Goal: Register for event/course

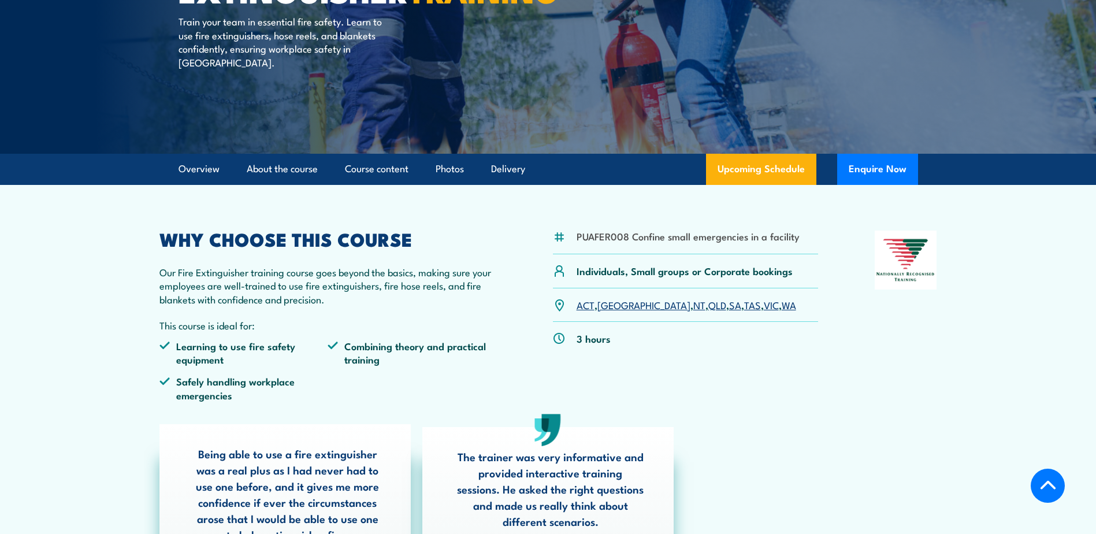
scroll to position [173, 0]
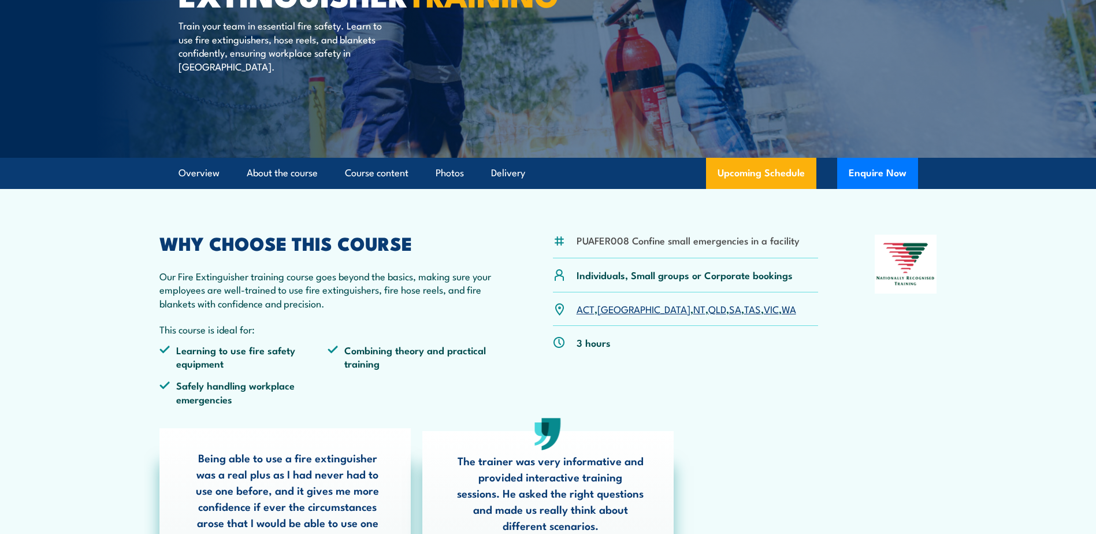
click at [708, 313] on link "QLD" at bounding box center [717, 309] width 18 height 14
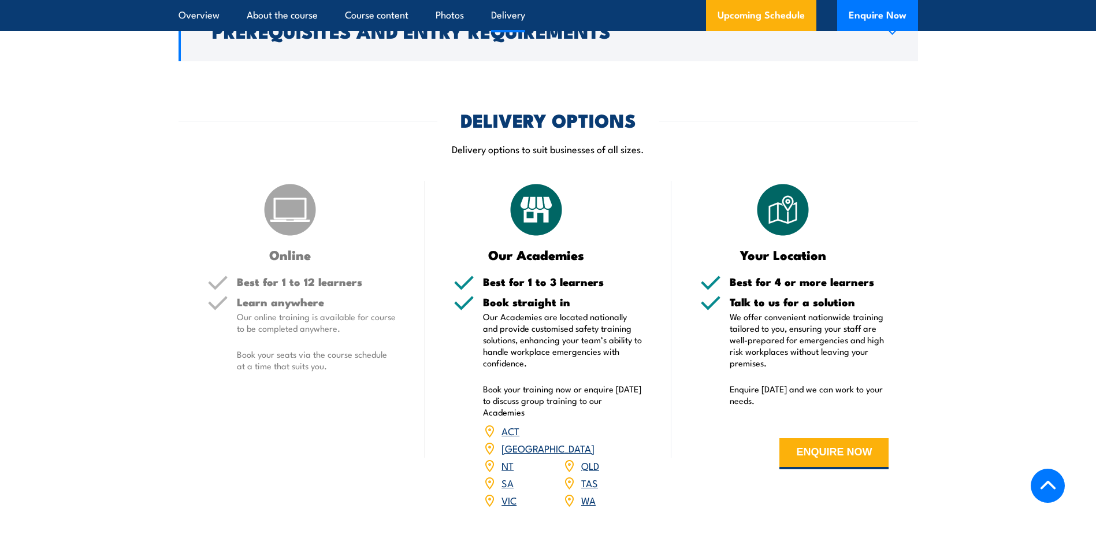
scroll to position [1419, 0]
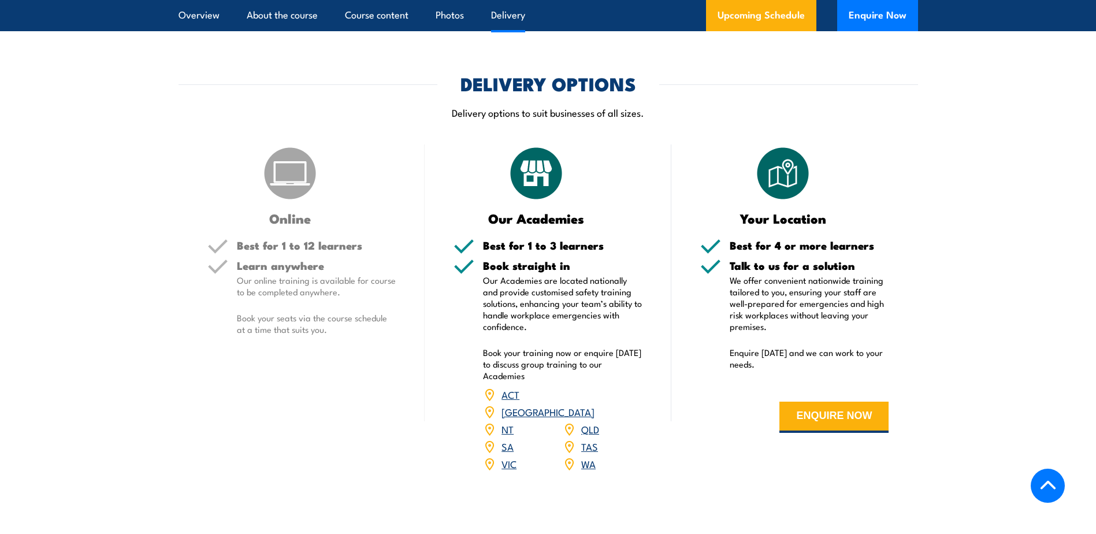
click at [590, 422] on link "QLD" at bounding box center [590, 429] width 18 height 14
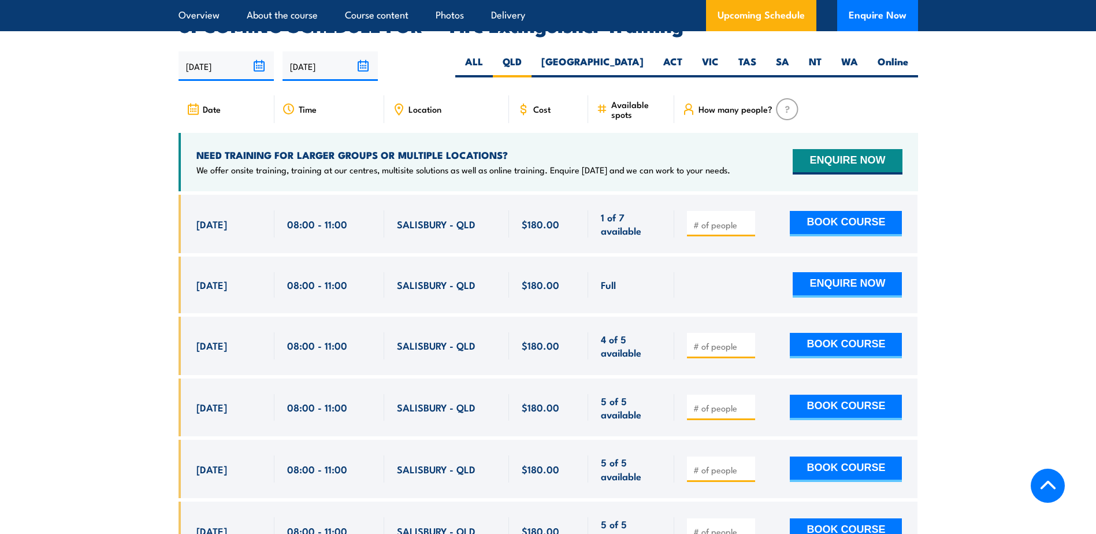
scroll to position [1939, 0]
click at [408, 105] on span "Location" at bounding box center [424, 110] width 33 height 10
click at [397, 103] on icon at bounding box center [398, 109] width 13 height 13
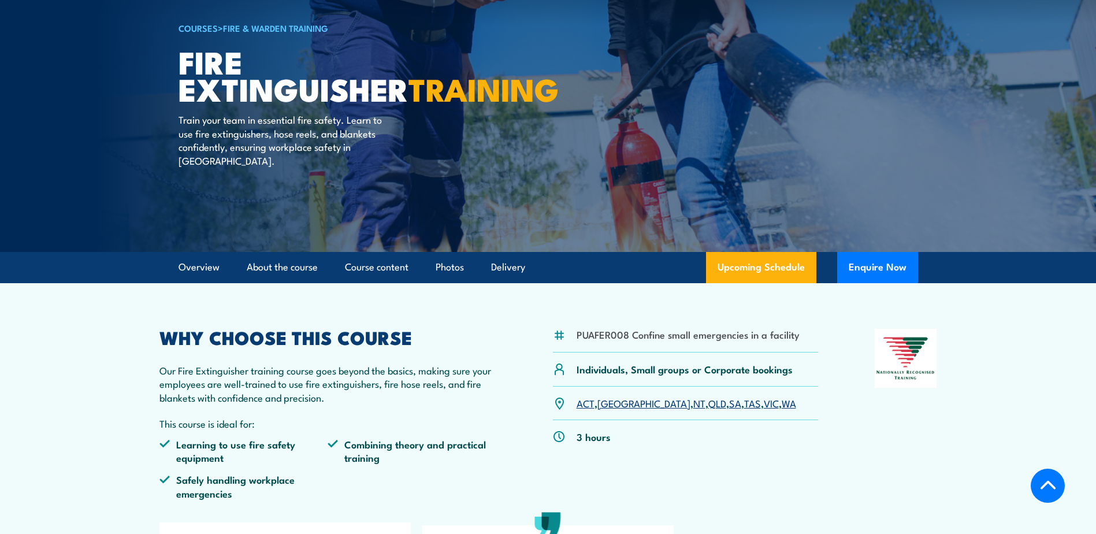
scroll to position [32, 0]
